Goal: Task Accomplishment & Management: Manage account settings

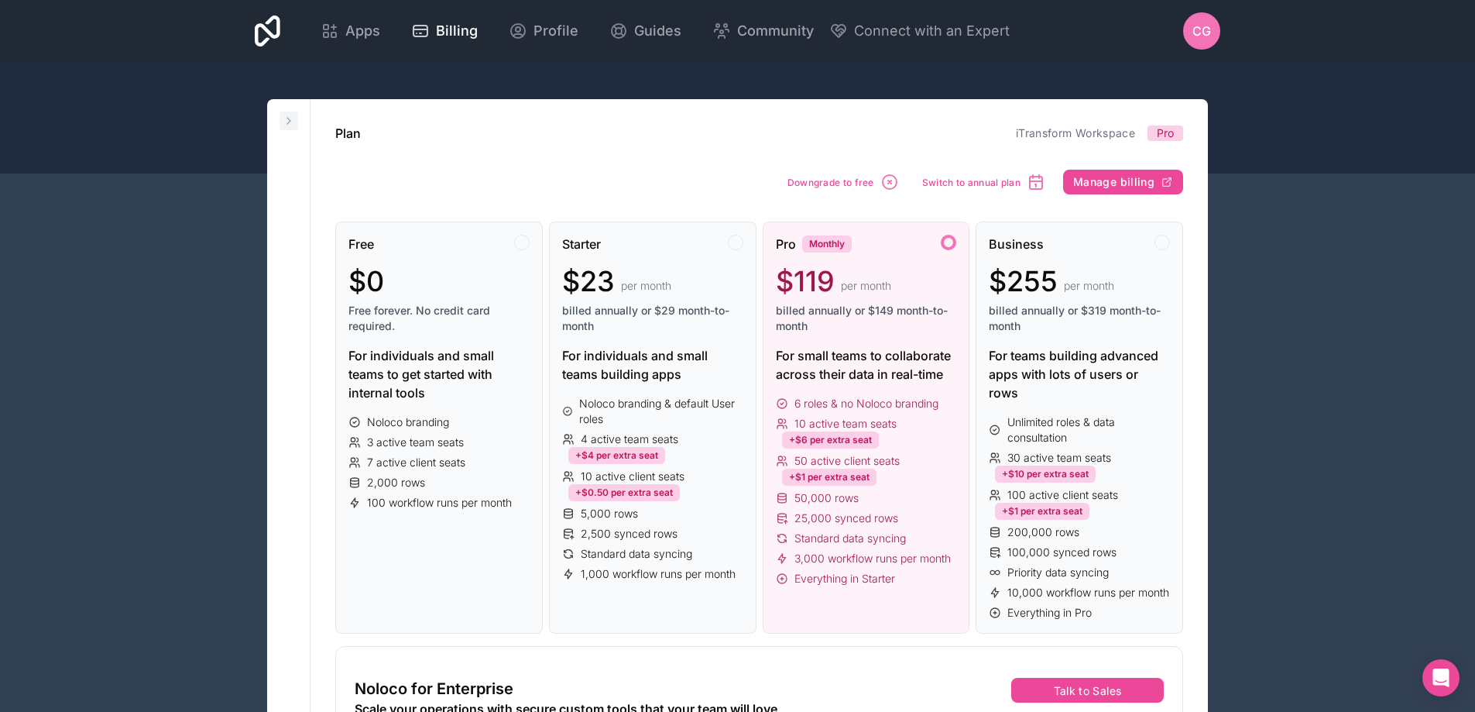
click at [287, 124] on icon at bounding box center [288, 121] width 3 height 6
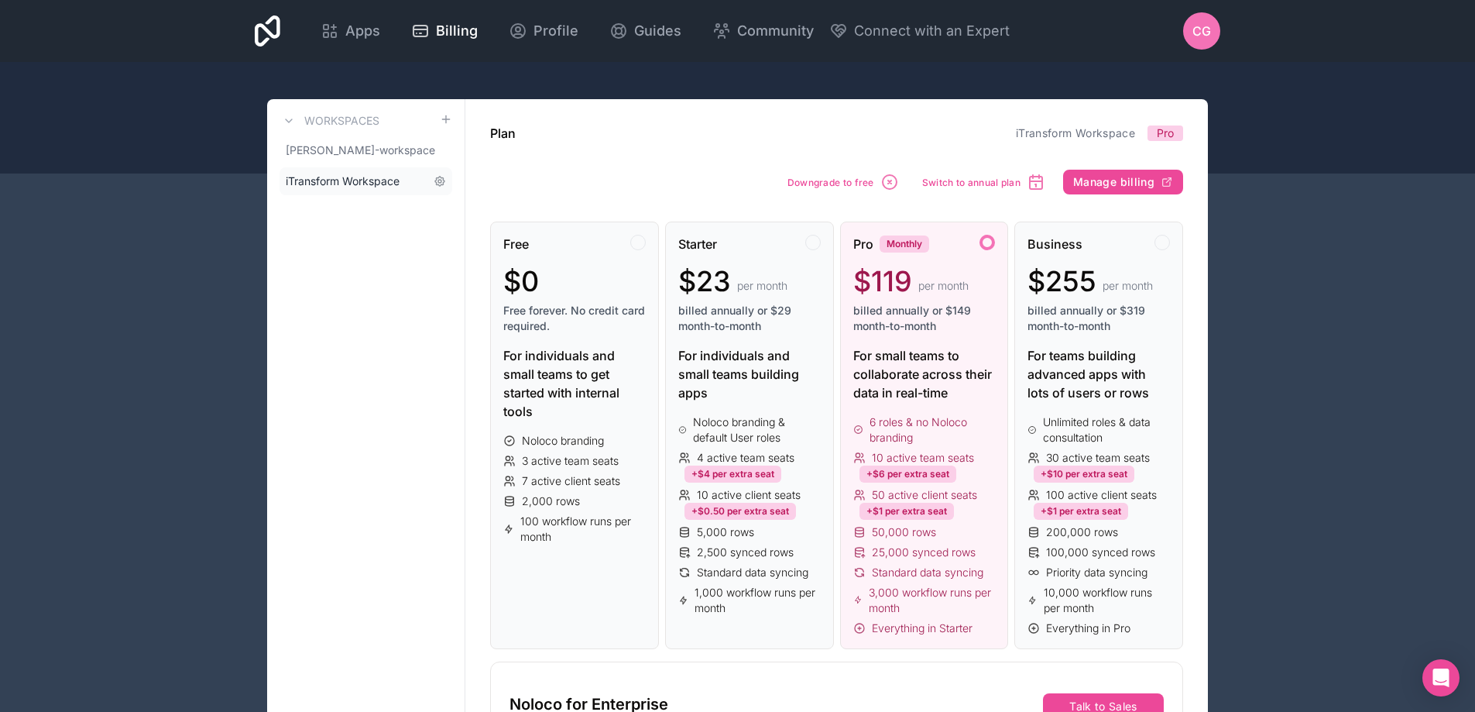
click at [440, 187] on link "iTransform Workspace" at bounding box center [366, 181] width 173 height 28
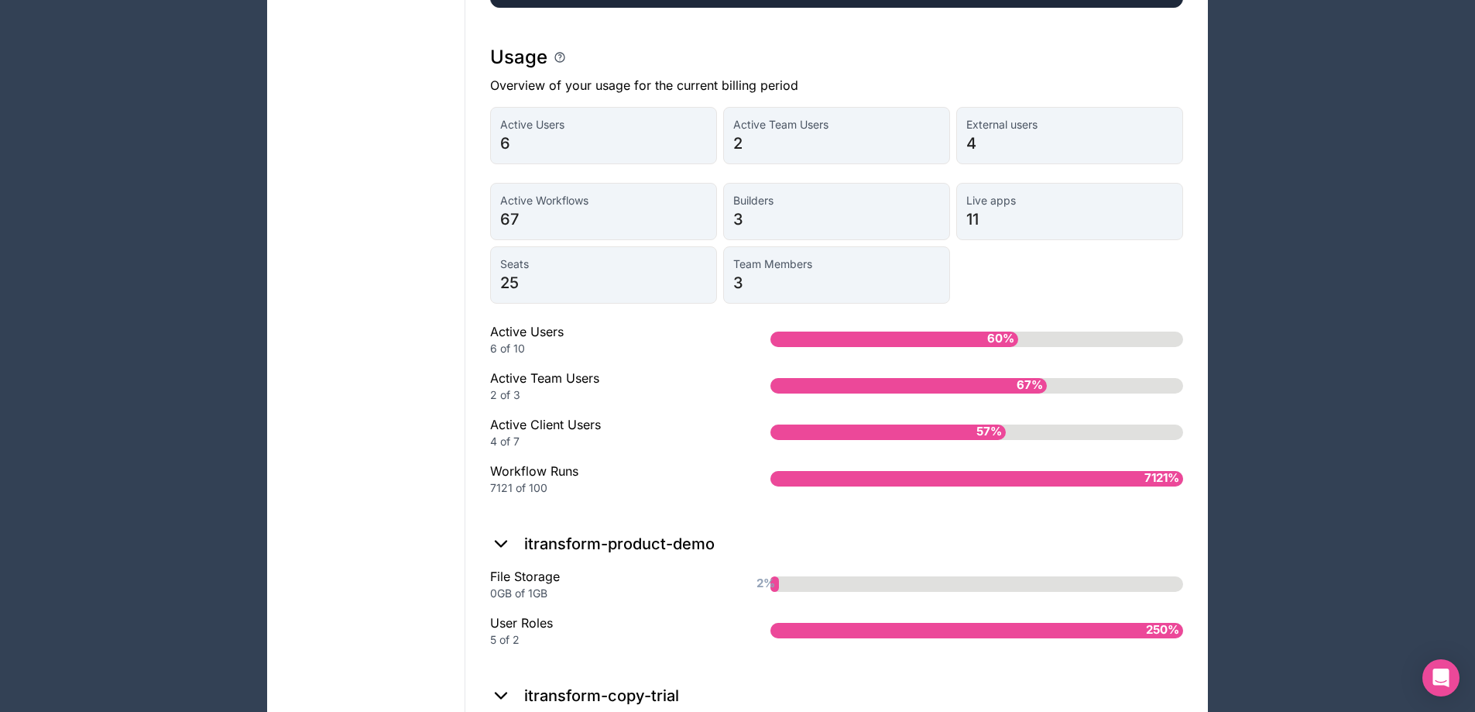
scroll to position [1084, 0]
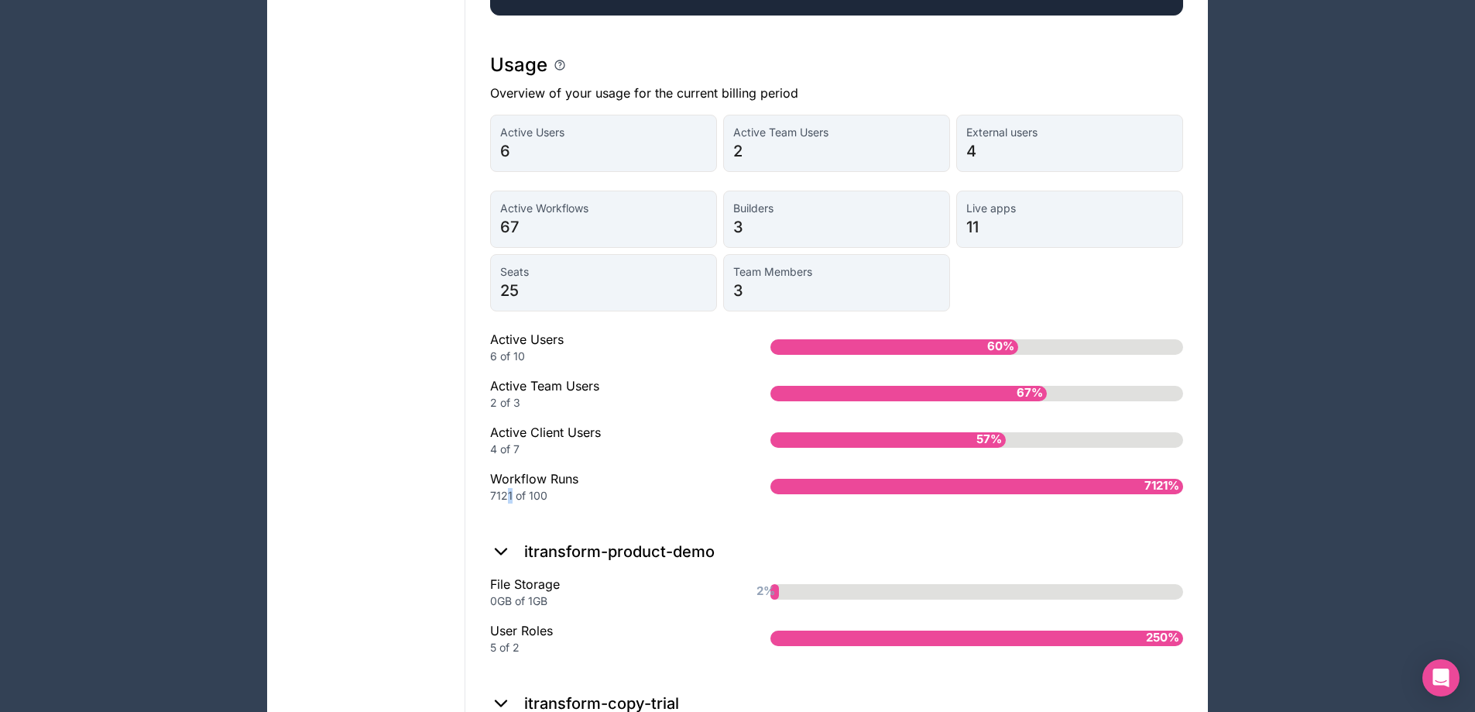
click at [505, 488] on div "7121 of 100" at bounding box center [605, 495] width 231 height 15
drag, startPoint x: 542, startPoint y: 492, endPoint x: 485, endPoint y: 472, distance: 60.7
click at [582, 489] on div "7121 of 100" at bounding box center [605, 495] width 231 height 15
drag, startPoint x: 571, startPoint y: 491, endPoint x: 484, endPoint y: 474, distance: 89.1
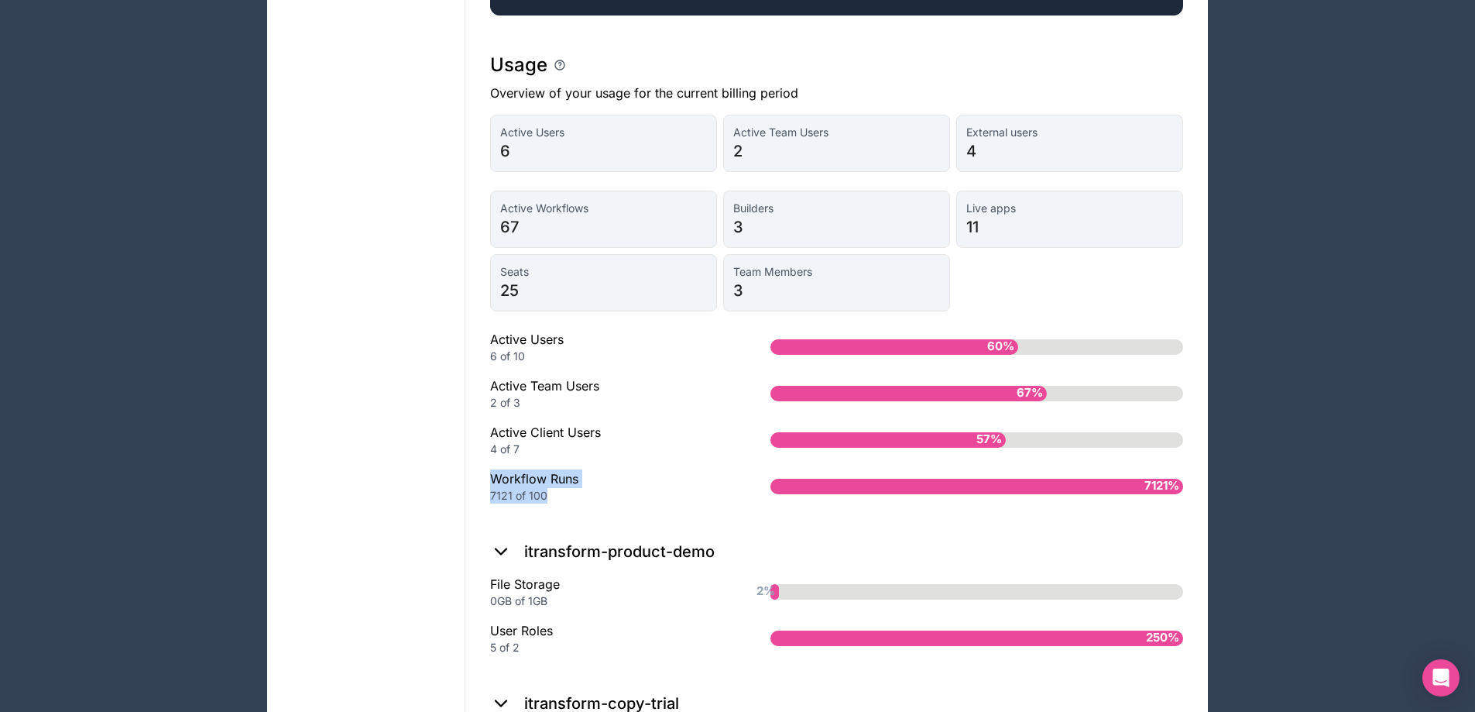
click at [623, 509] on div "Active Users 6 Active Team Users 2 External users 4 Active Workflows 67 Builder…" at bounding box center [836, 315] width 693 height 401
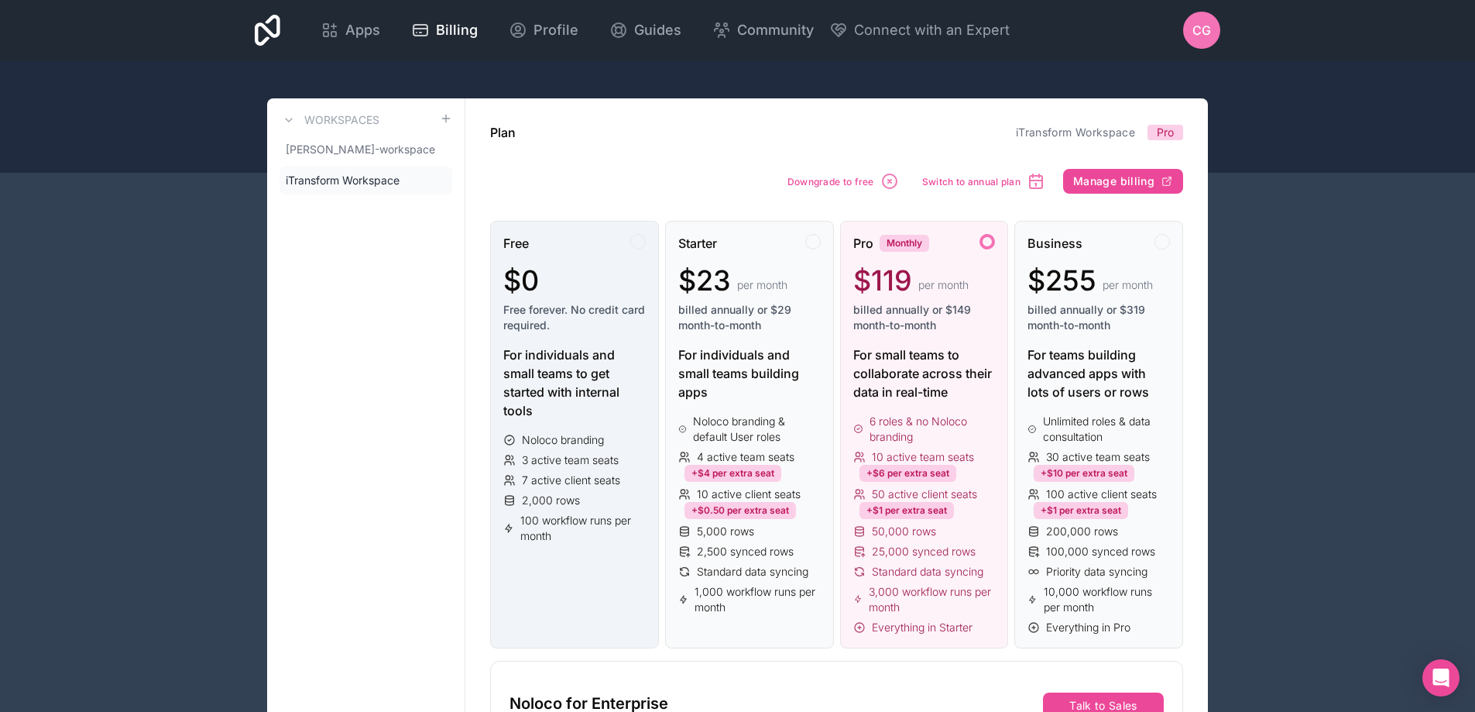
scroll to position [0, 0]
click at [592, 478] on span "7 active client seats" at bounding box center [571, 480] width 98 height 15
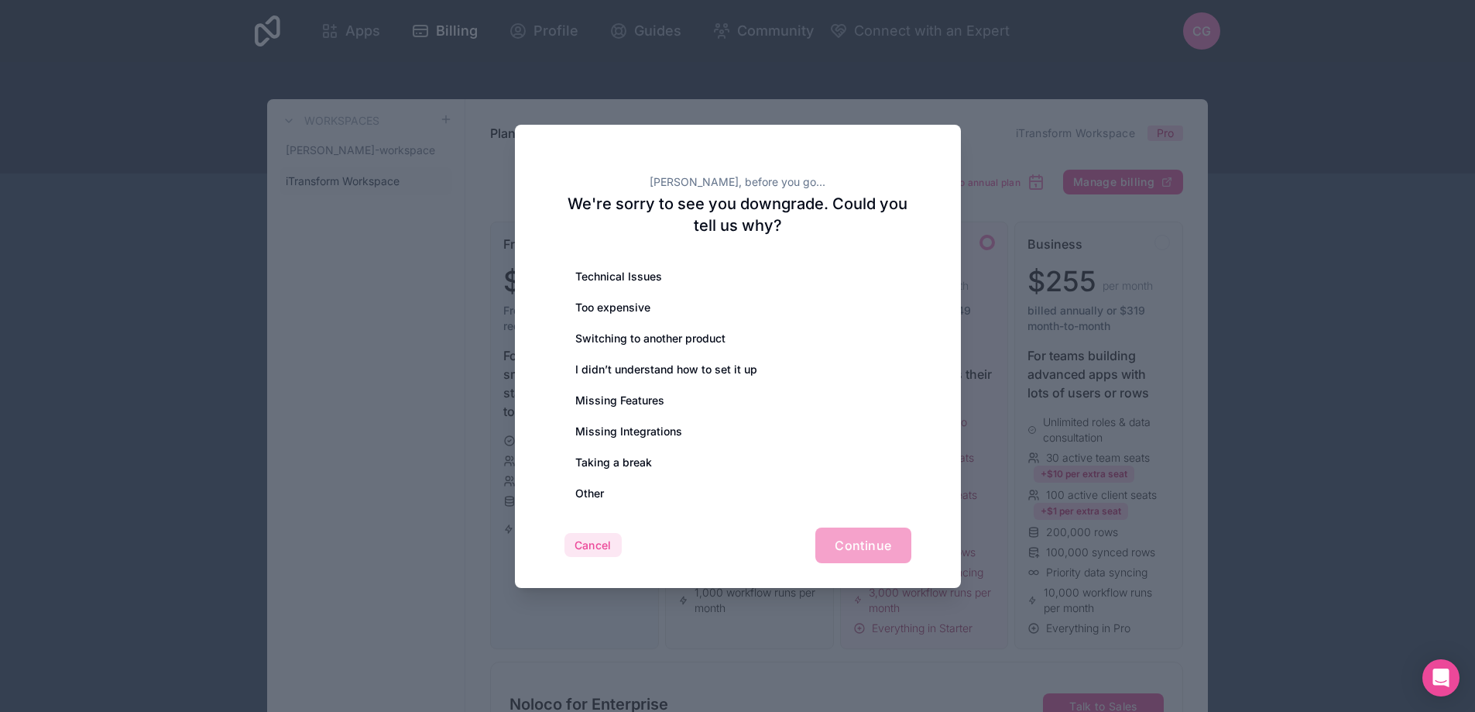
drag, startPoint x: 596, startPoint y: 542, endPoint x: 607, endPoint y: 543, distance: 10.9
click at [596, 542] on button "Cancel" at bounding box center [593, 545] width 57 height 25
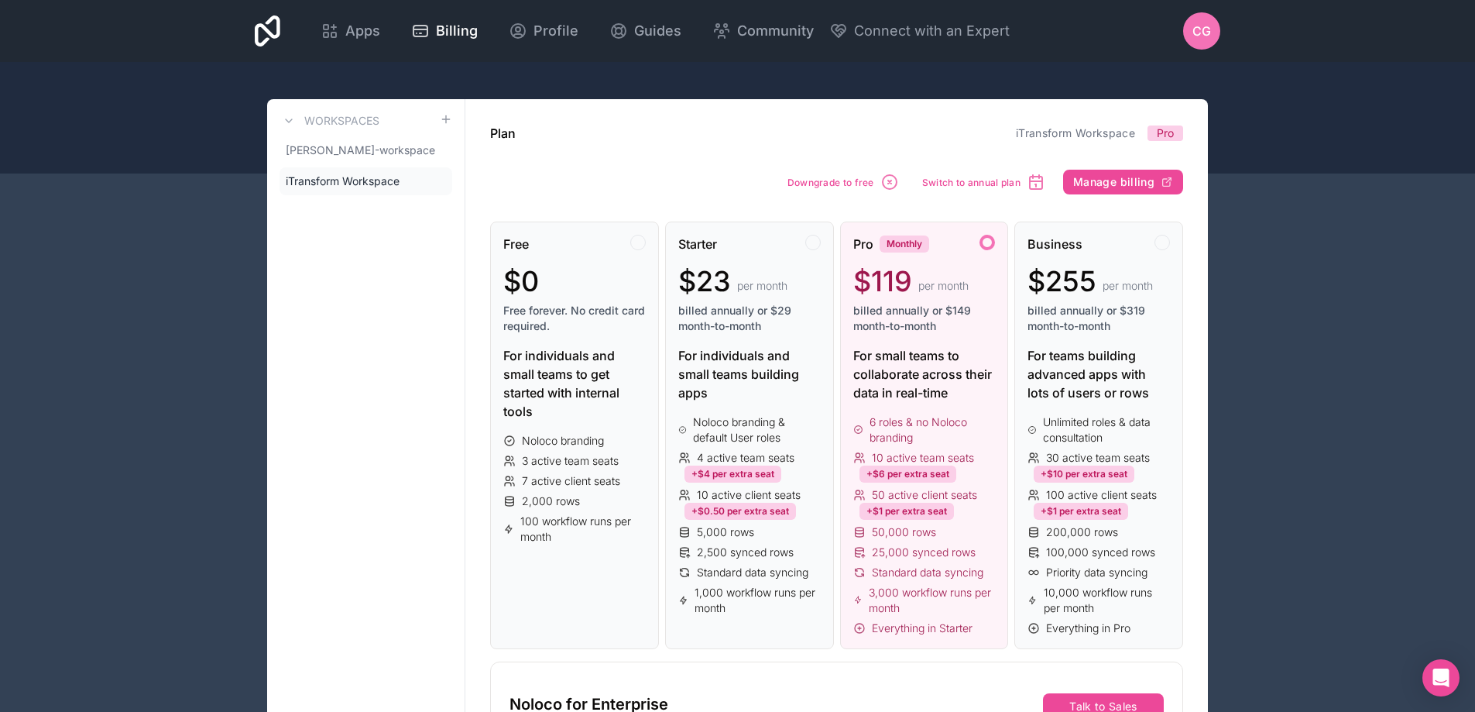
click at [305, 156] on span "[PERSON_NAME]-workspace" at bounding box center [357, 149] width 142 height 15
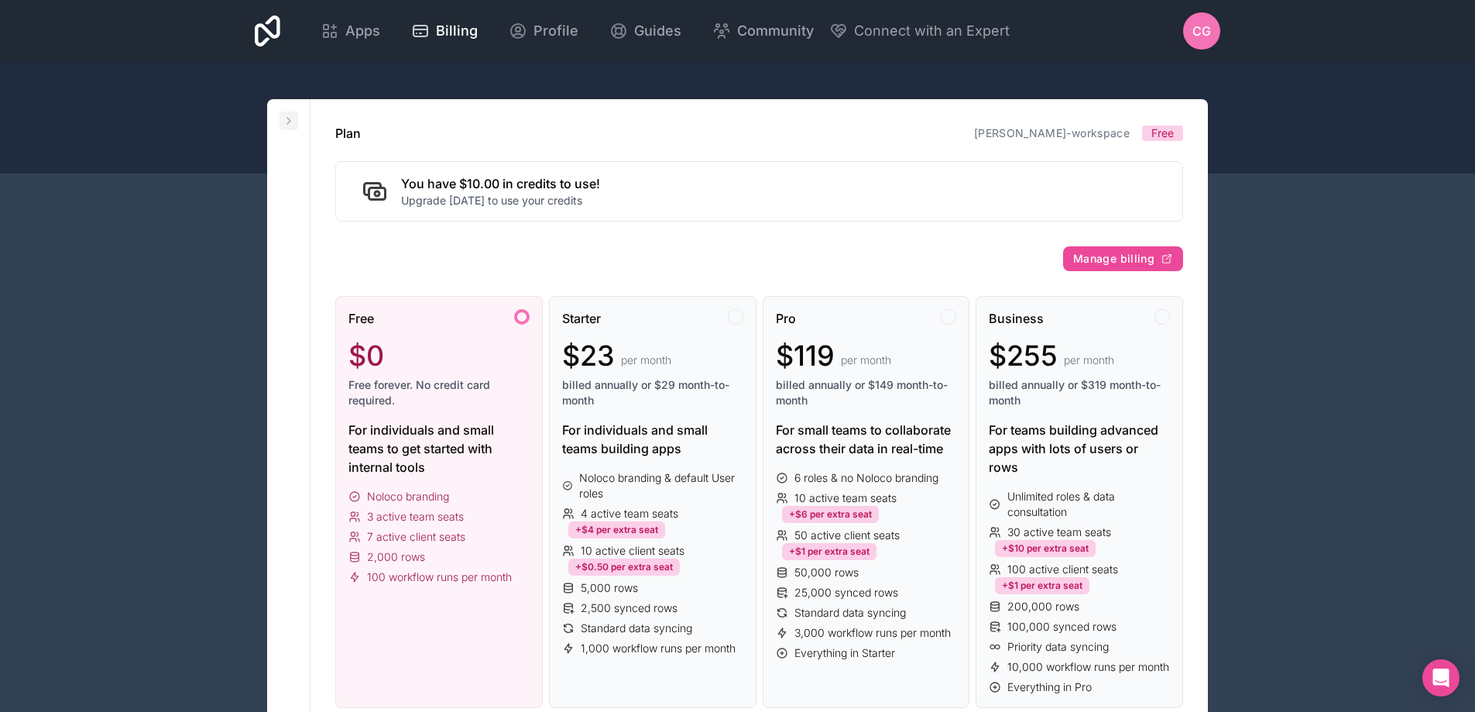
click at [293, 116] on icon at bounding box center [289, 121] width 12 height 12
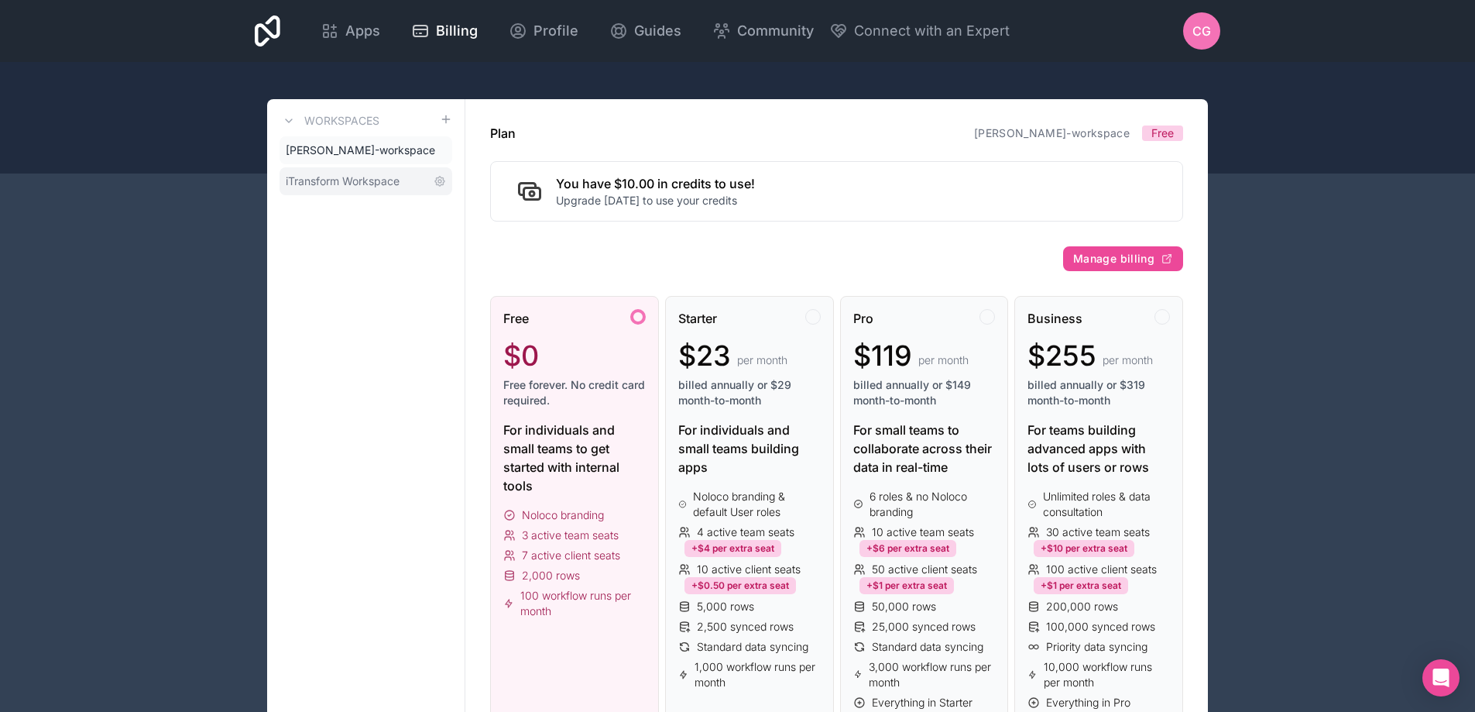
click at [326, 177] on span "iTransform Workspace" at bounding box center [343, 180] width 114 height 15
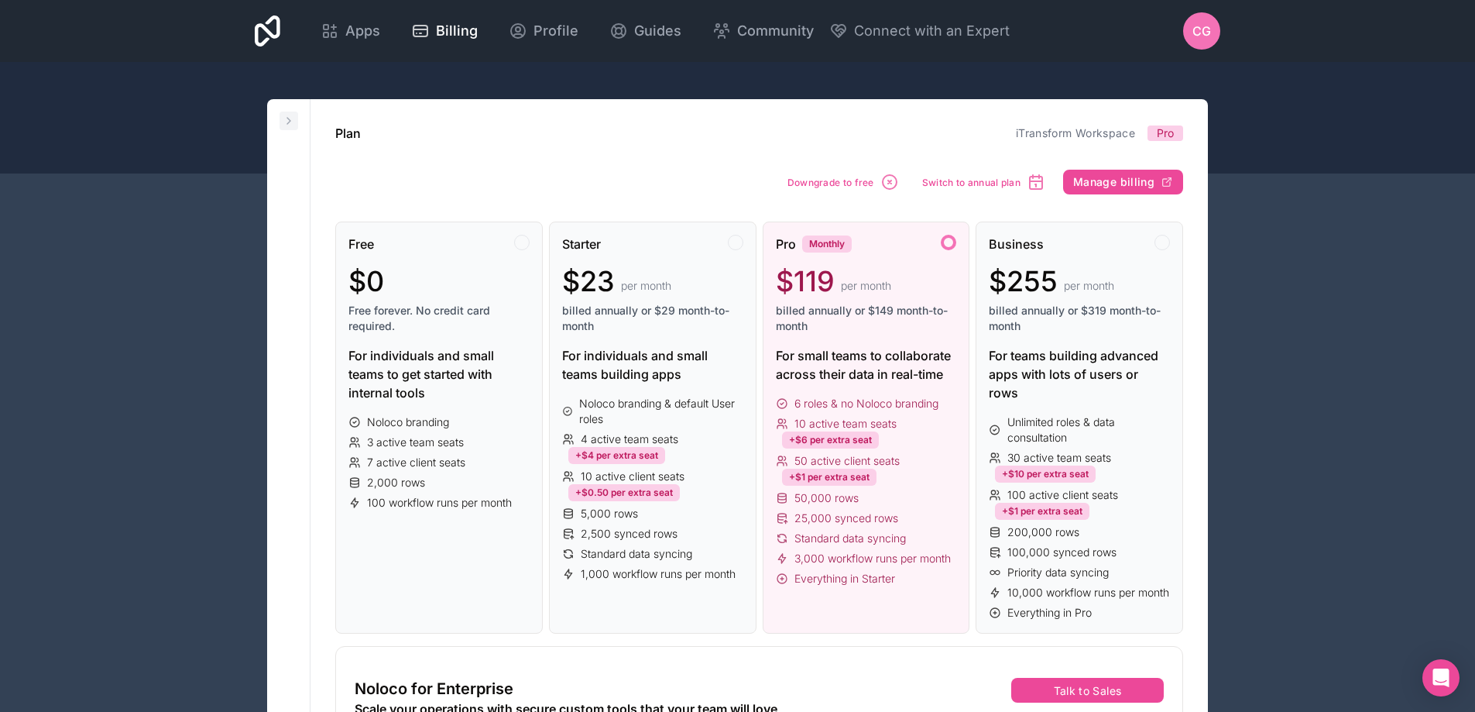
click at [293, 118] on icon at bounding box center [289, 121] width 12 height 12
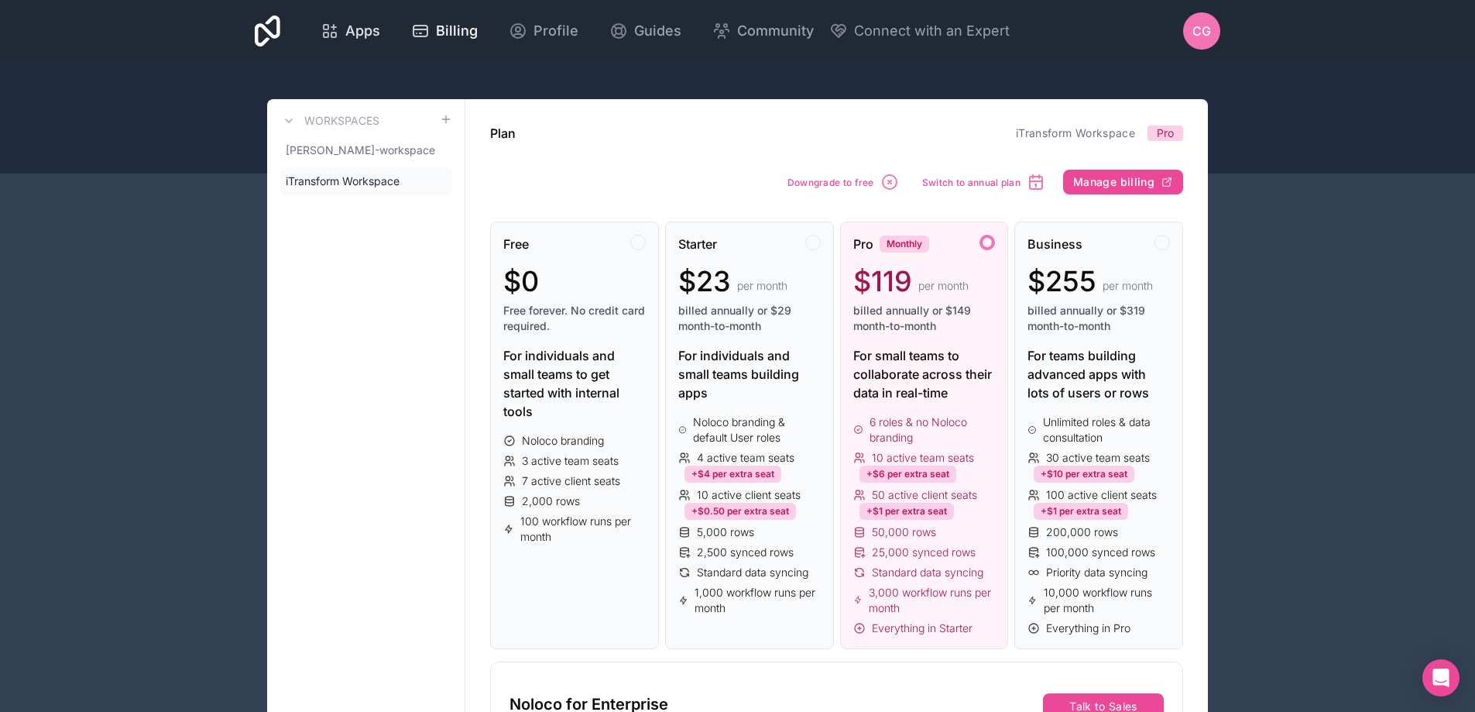
click at [374, 38] on span "Apps" at bounding box center [362, 31] width 35 height 22
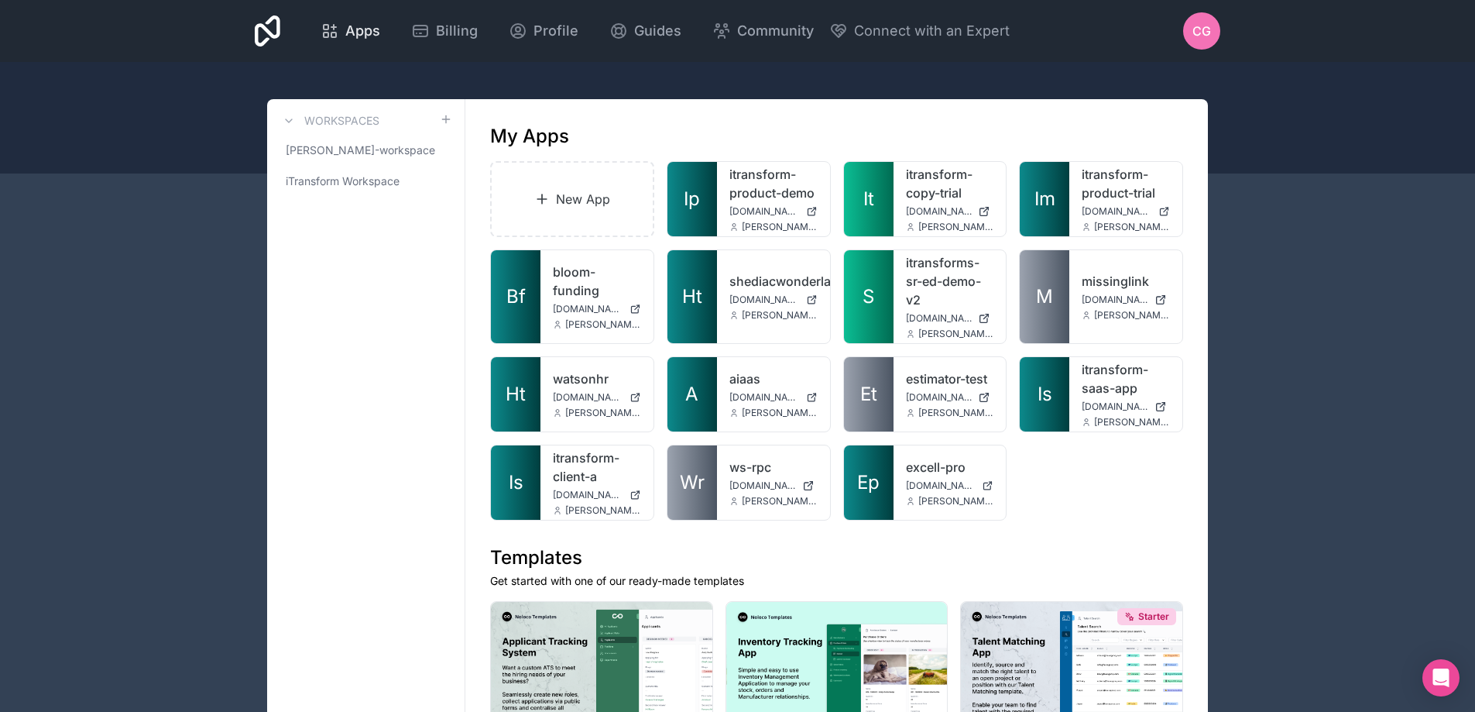
click at [347, 29] on span "Apps" at bounding box center [362, 31] width 35 height 22
click at [462, 36] on span "Billing" at bounding box center [457, 31] width 42 height 22
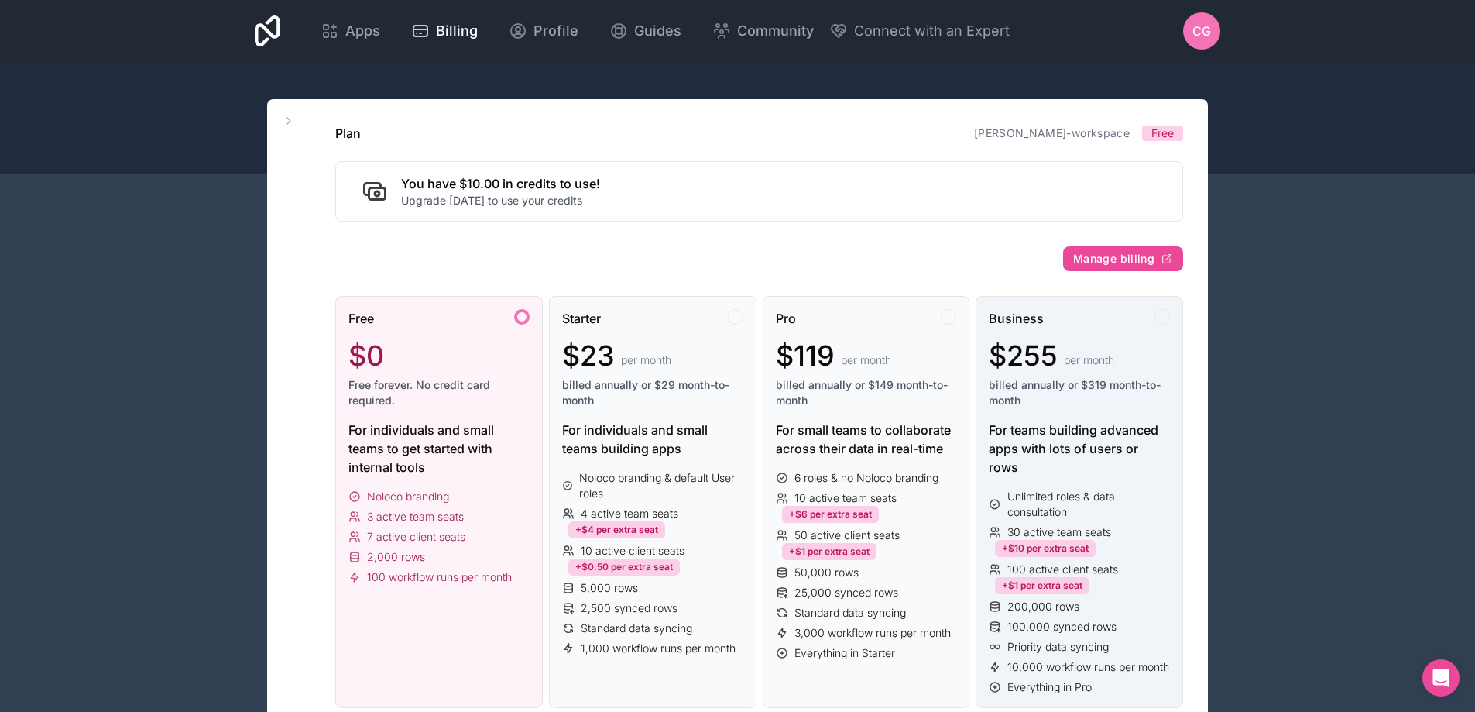
scroll to position [77, 0]
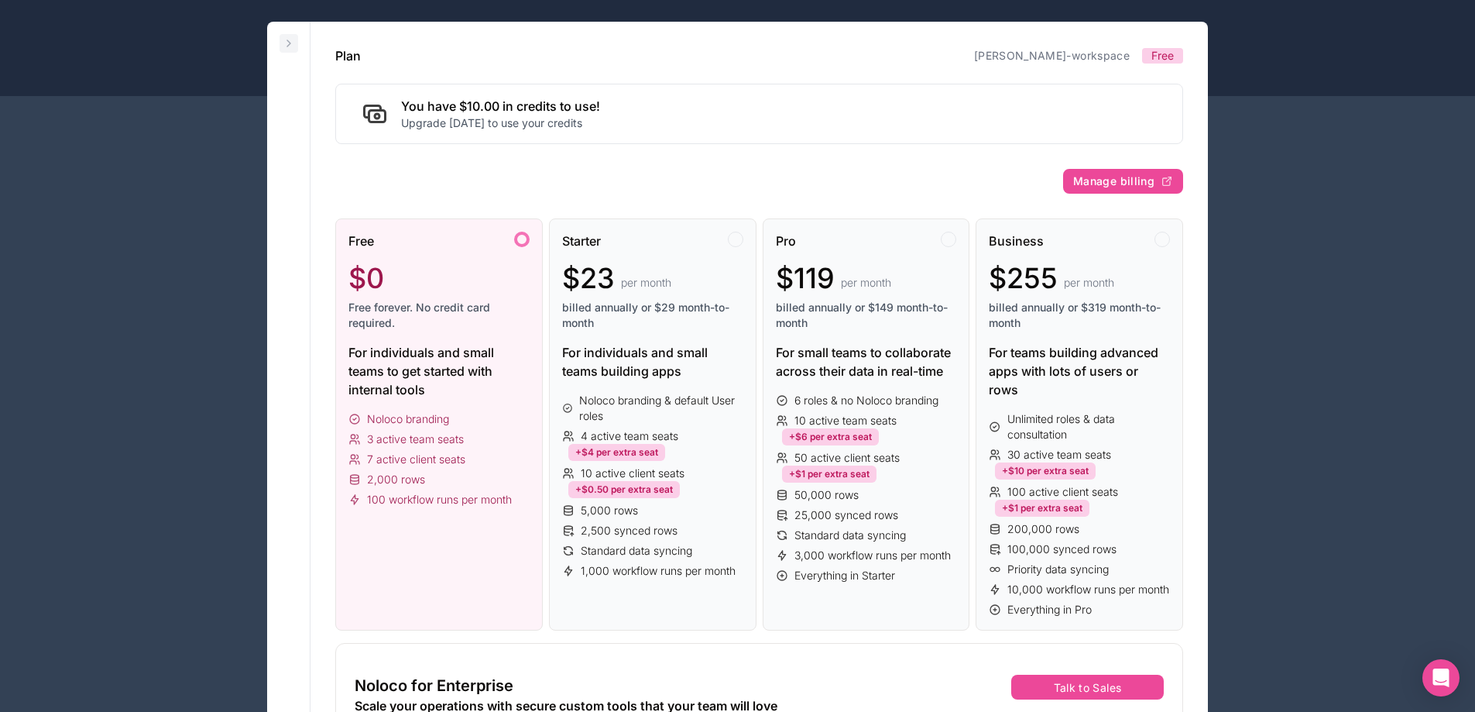
click at [297, 50] on button at bounding box center [289, 43] width 19 height 19
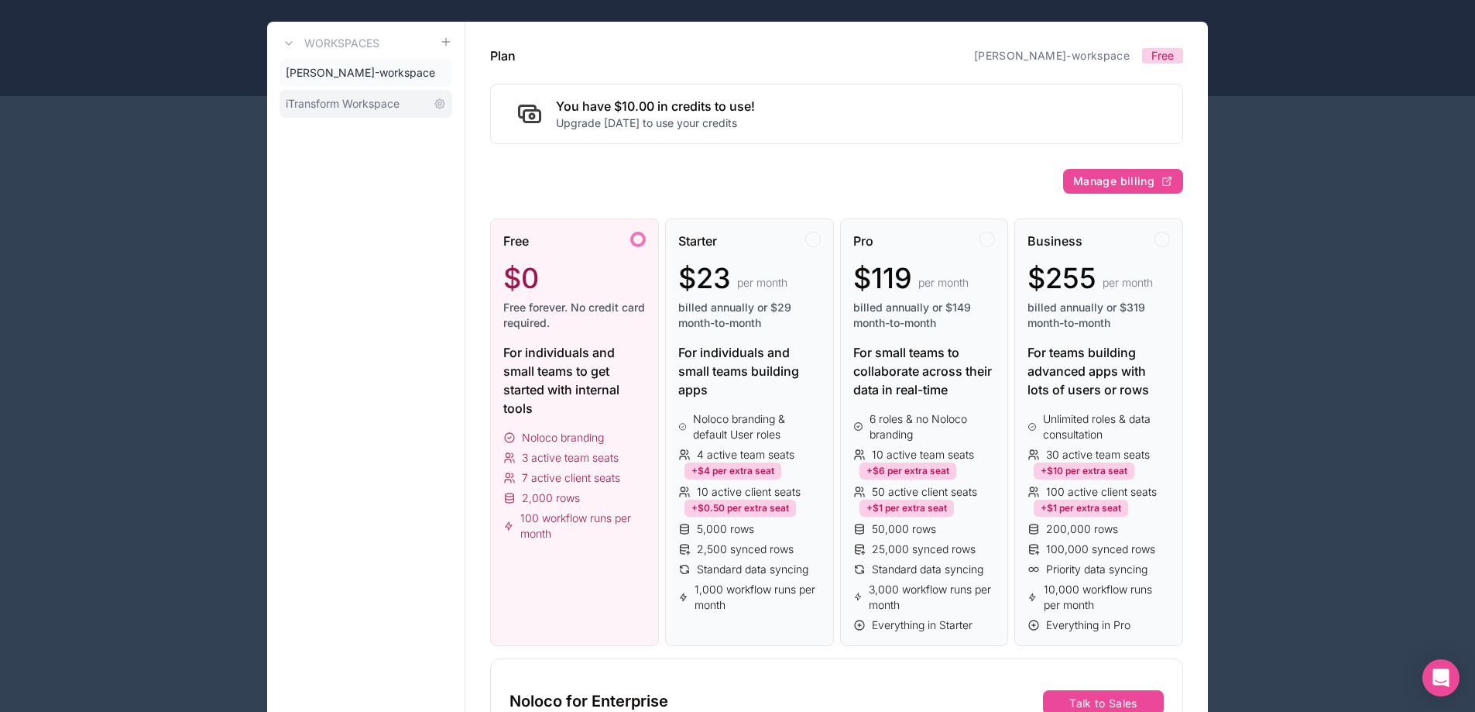
click at [337, 99] on span "iTransform Workspace" at bounding box center [343, 103] width 114 height 15
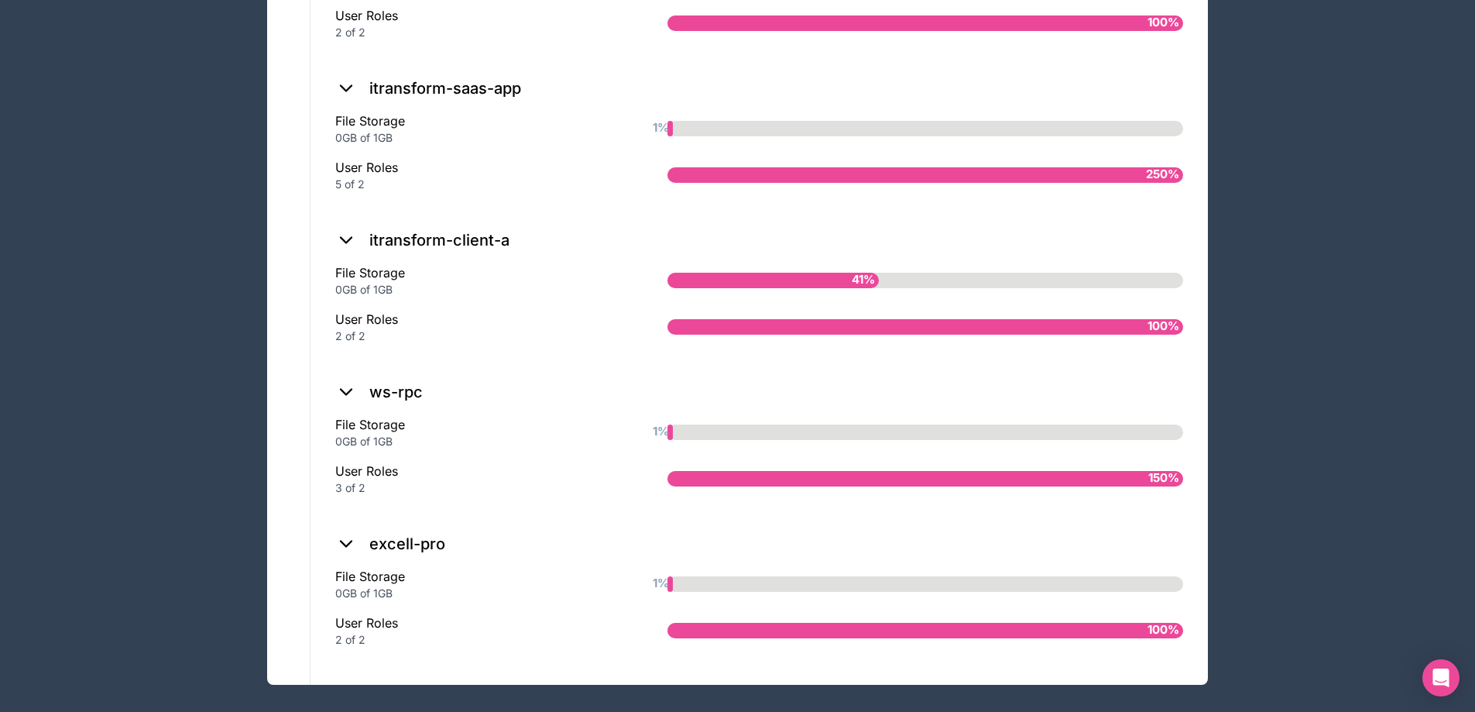
scroll to position [3075, 0]
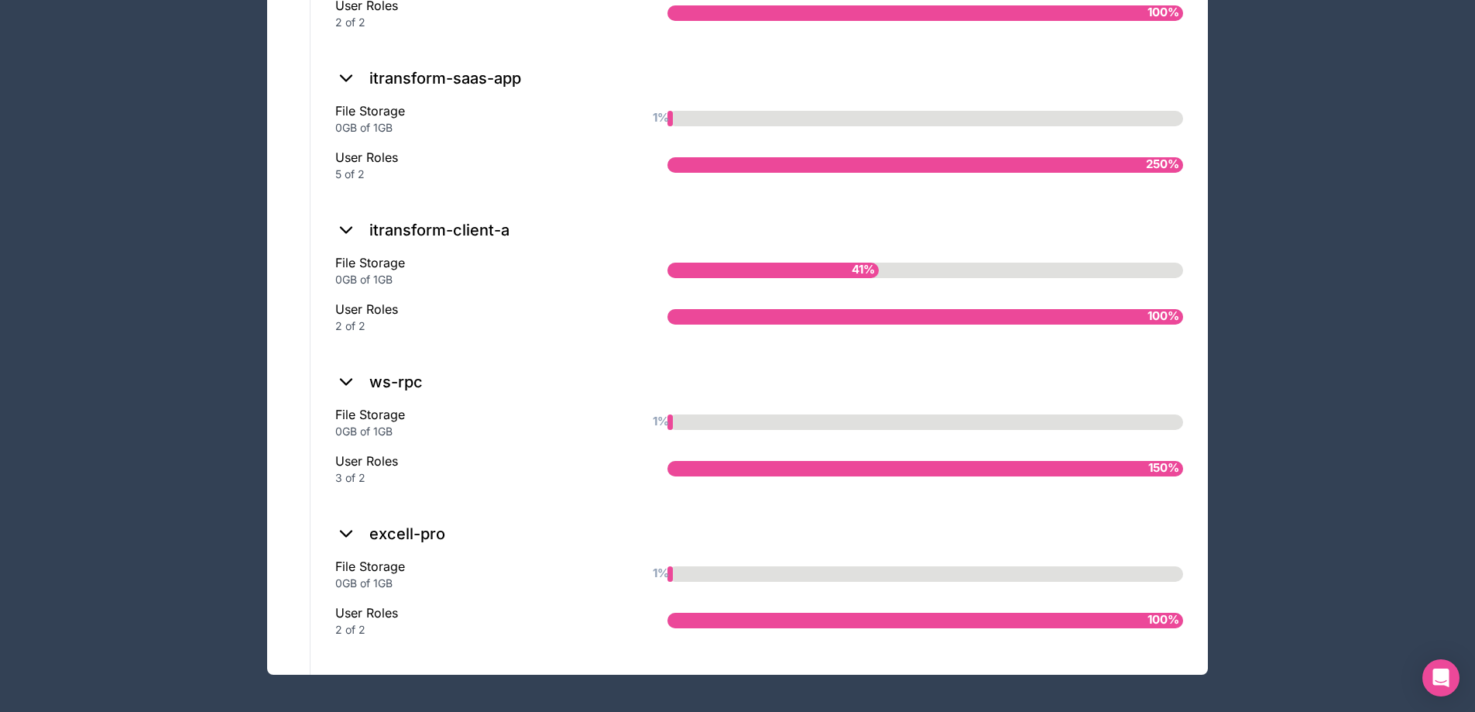
click at [346, 535] on icon at bounding box center [346, 532] width 11 height 5
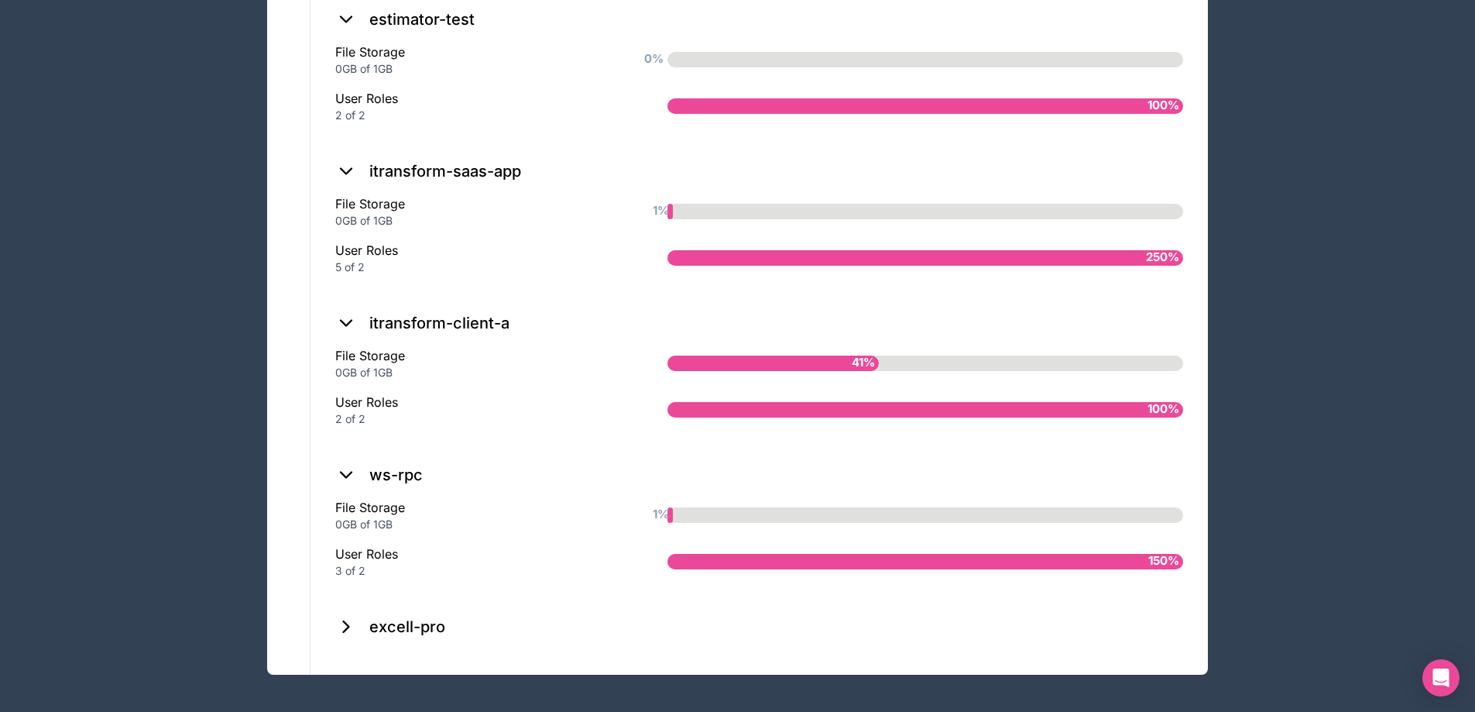
scroll to position [2982, 0]
click at [345, 626] on icon at bounding box center [346, 627] width 22 height 22
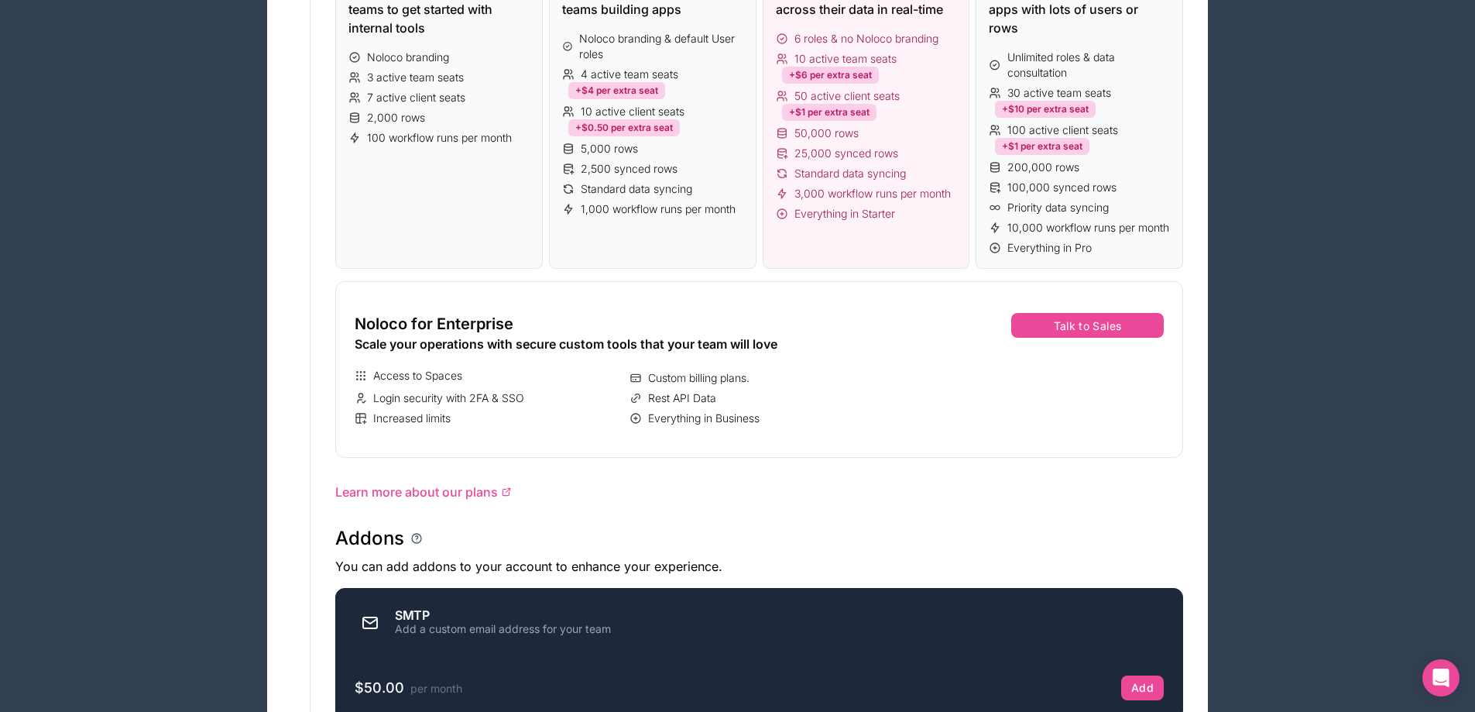
scroll to position [287, 0]
